Goal: Task Accomplishment & Management: Complete application form

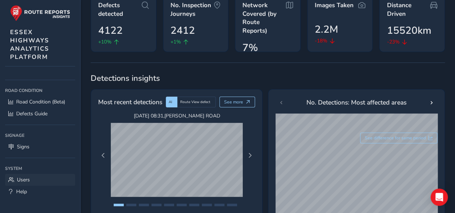
scroll to position [72, 0]
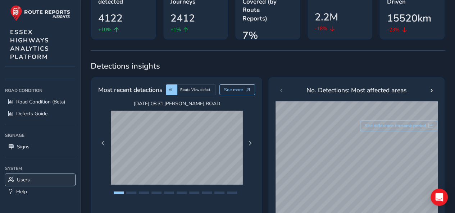
click at [35, 178] on link "Users" at bounding box center [40, 180] width 70 height 12
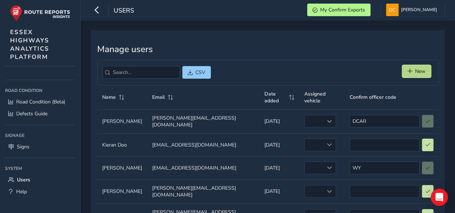
click at [411, 73] on span "New" at bounding box center [410, 71] width 5 height 5
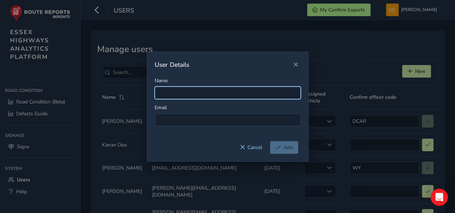
click at [212, 94] on input "Name" at bounding box center [228, 93] width 146 height 13
type input "[PERSON_NAME]"
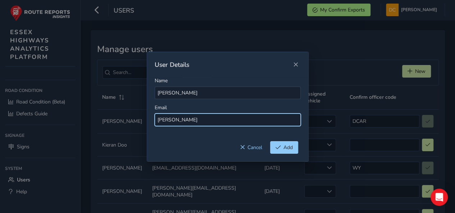
drag, startPoint x: 173, startPoint y: 121, endPoint x: 134, endPoint y: 125, distance: 39.0
click at [135, 123] on div "User Details Name [PERSON_NAME] Email [PERSON_NAME] Add" at bounding box center [227, 106] width 455 height 213
paste input "[PERSON_NAME][EMAIL_ADDRESS][PERSON_NAME][DOMAIN_NAME]"
type input "[PERSON_NAME][EMAIL_ADDRESS][PERSON_NAME][DOMAIN_NAME]"
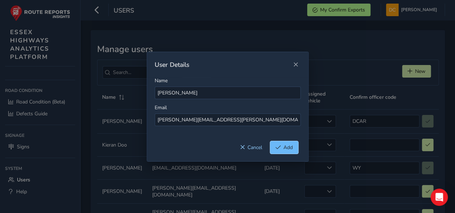
click at [279, 147] on span "Add" at bounding box center [278, 147] width 5 height 5
